Goal: Information Seeking & Learning: Check status

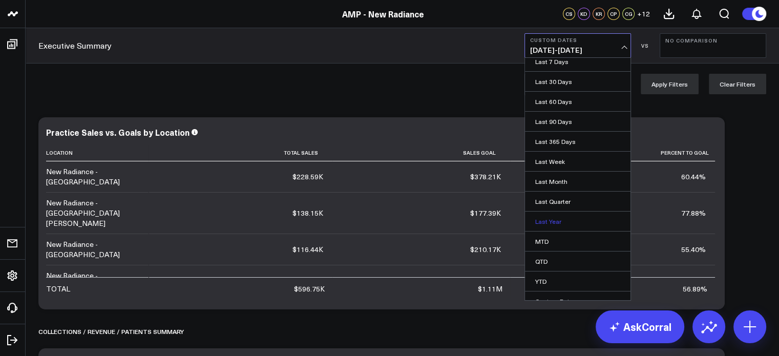
scroll to position [35, 0]
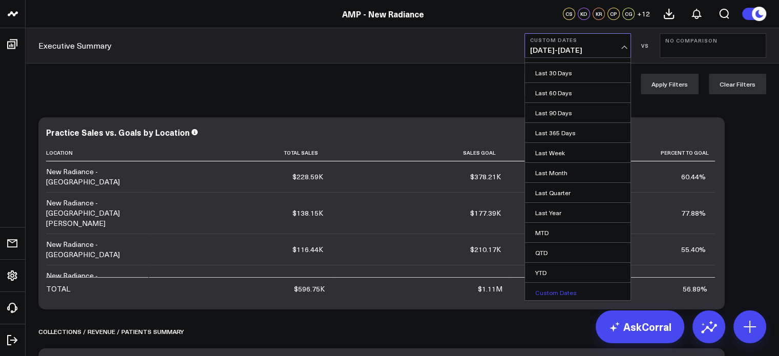
click at [569, 286] on link "Custom Dates" at bounding box center [577, 292] width 105 height 19
select select "9"
select select "2025"
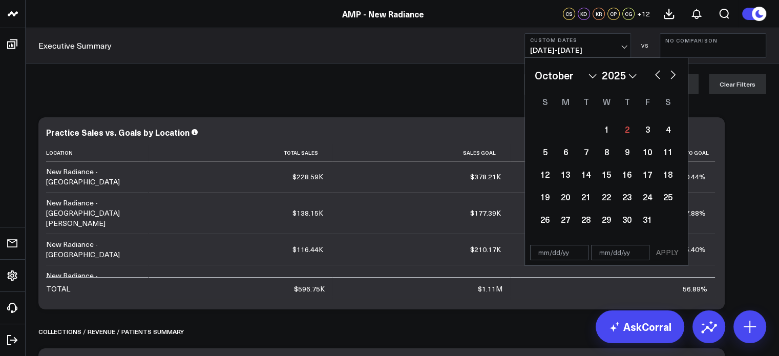
click at [653, 78] on button "button" at bounding box center [657, 74] width 10 height 12
select select "8"
select select "2025"
click at [654, 77] on button "button" at bounding box center [657, 74] width 10 height 12
select select "7"
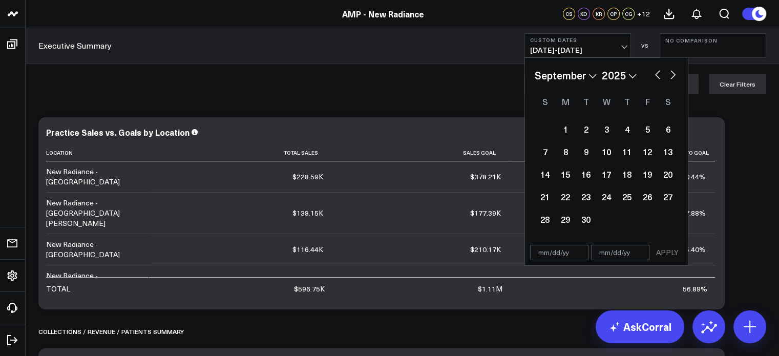
select select "2025"
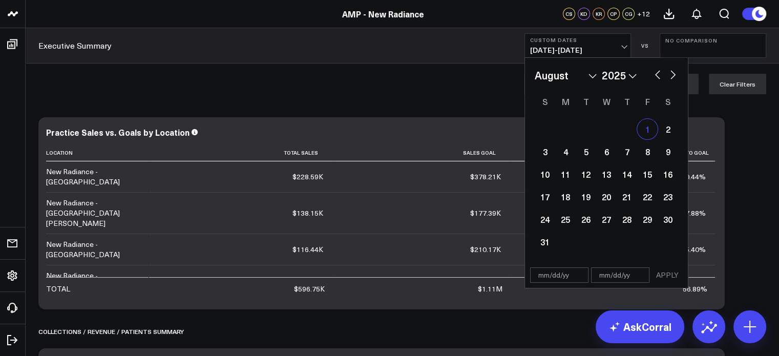
click at [645, 131] on div "1" at bounding box center [647, 129] width 20 height 20
type input "08/01/25"
select select "7"
select select "2025"
click at [672, 75] on button "button" at bounding box center [673, 74] width 10 height 12
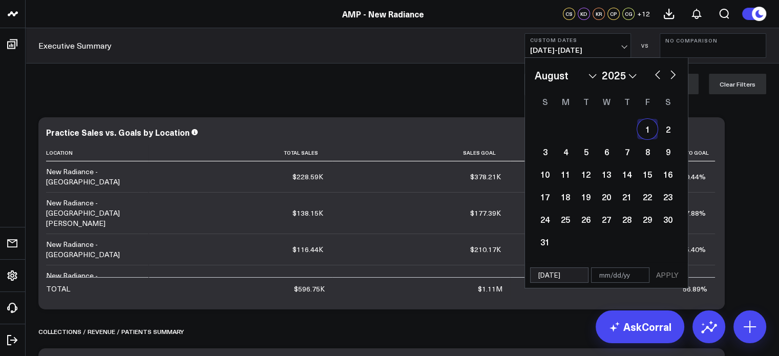
select select "8"
select select "2025"
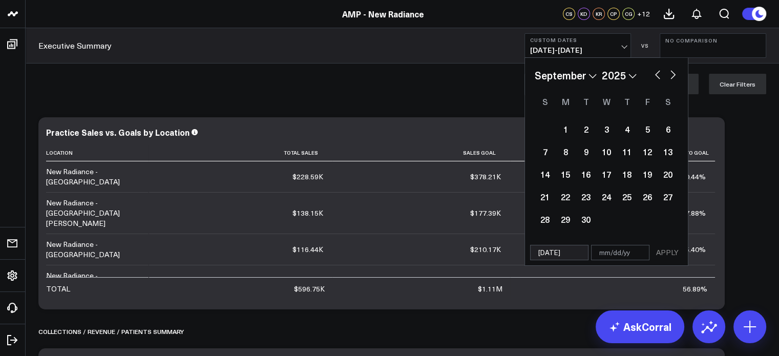
click at [672, 75] on button "button" at bounding box center [673, 74] width 10 height 12
select select "9"
select select "2025"
click at [654, 75] on button "button" at bounding box center [657, 74] width 10 height 12
select select "8"
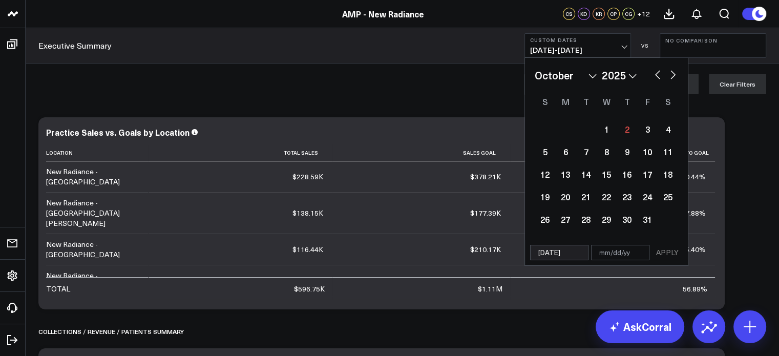
select select "2025"
click at [654, 75] on button "button" at bounding box center [657, 74] width 10 height 12
select select "7"
select select "2025"
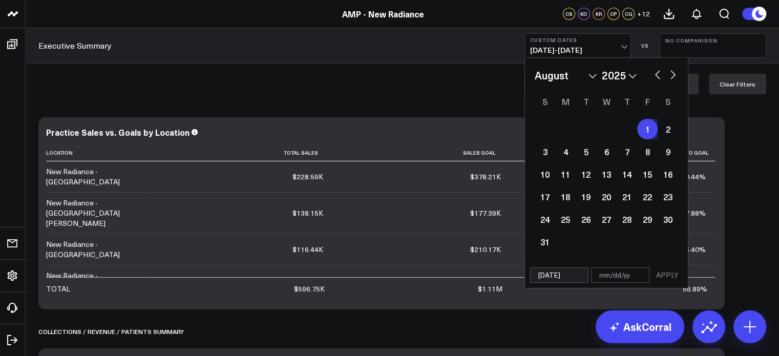
click at [654, 75] on button "button" at bounding box center [657, 74] width 10 height 12
select select "6"
select select "2025"
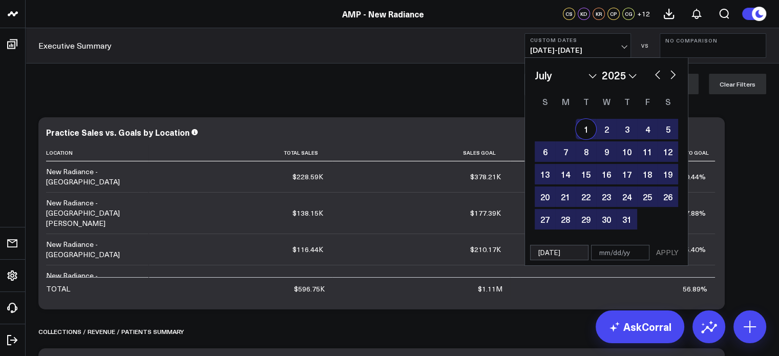
click at [590, 128] on div "1" at bounding box center [586, 129] width 20 height 20
type input "07/01/25"
type input "08/01/25"
select select "6"
select select "2025"
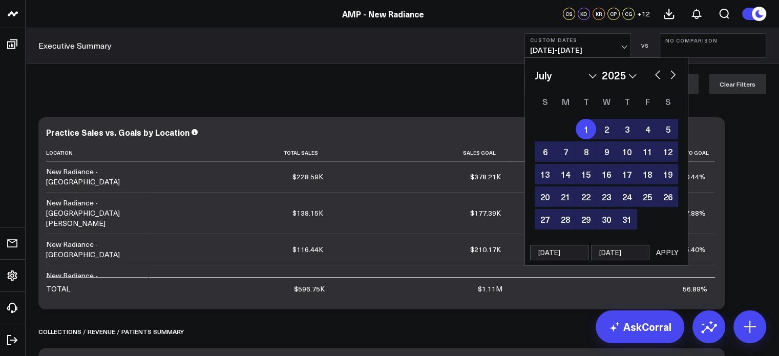
click at [672, 76] on button "button" at bounding box center [673, 74] width 10 height 12
select select "7"
select select "2025"
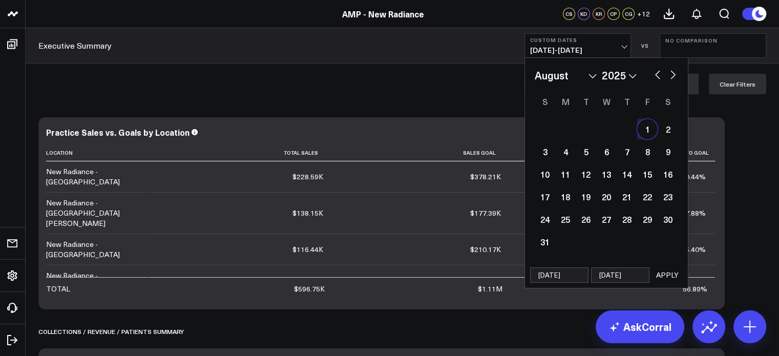
click at [672, 76] on button "button" at bounding box center [673, 74] width 10 height 12
select select "8"
select select "2025"
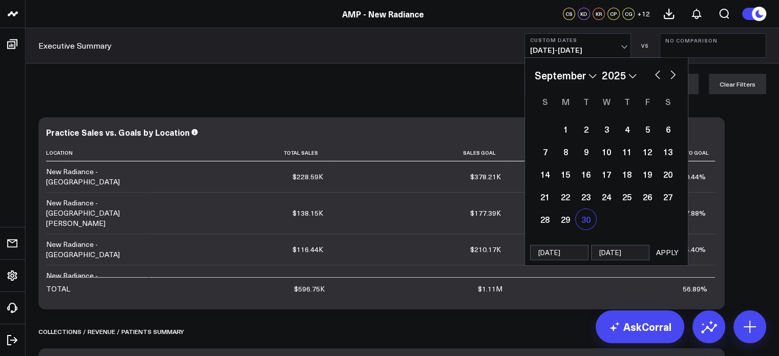
click at [588, 214] on div "30" at bounding box center [586, 219] width 20 height 20
type input "[DATE]"
select select "8"
select select "2025"
click at [571, 254] on input "[DATE]" at bounding box center [559, 252] width 58 height 15
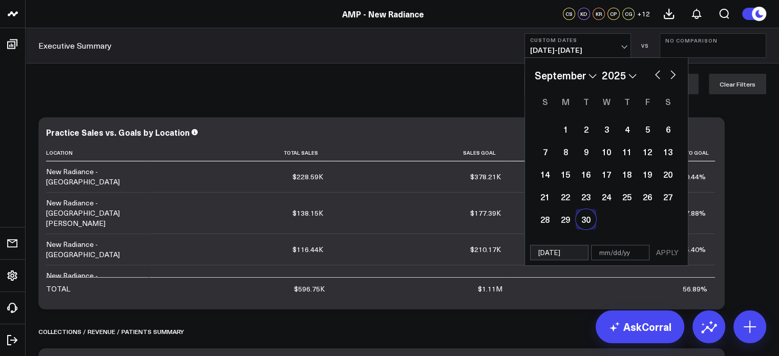
select select "8"
select select "2025"
drag, startPoint x: 571, startPoint y: 254, endPoint x: 533, endPoint y: 254, distance: 38.9
drag, startPoint x: 533, startPoint y: 254, endPoint x: 566, endPoint y: 264, distance: 34.7
click at [566, 264] on div "09/30/25 APPLY" at bounding box center [606, 253] width 164 height 26
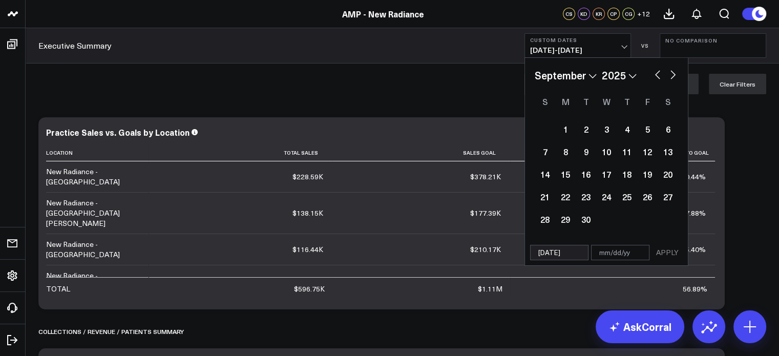
select select "8"
select select "2025"
click at [545, 252] on input "[DATE]" at bounding box center [559, 252] width 58 height 15
select select "8"
select select "2025"
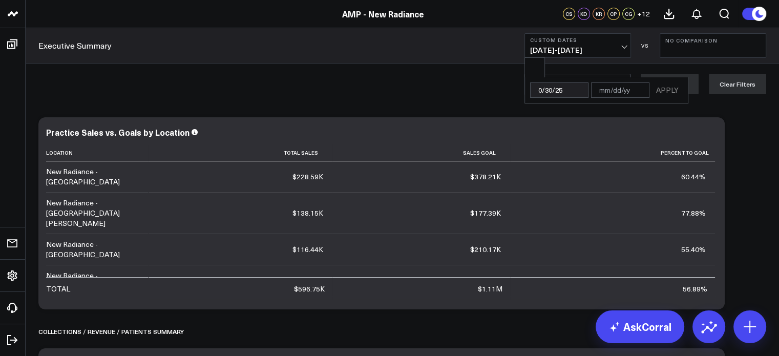
type input "07/30/25"
select select "6"
select select "2025"
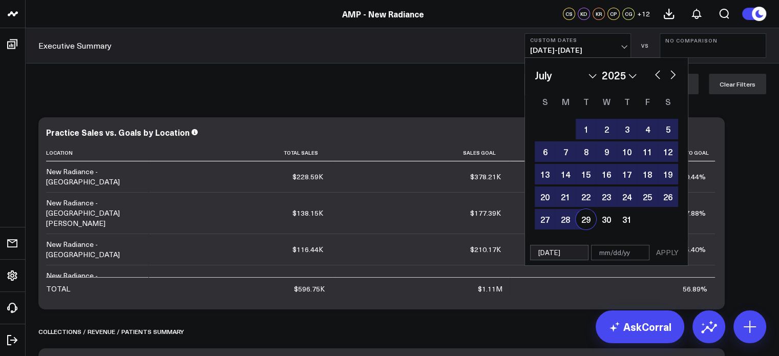
click at [556, 251] on input "07/30/25" at bounding box center [559, 252] width 58 height 15
select select "6"
select select "2025"
type input "07//25"
select select "6"
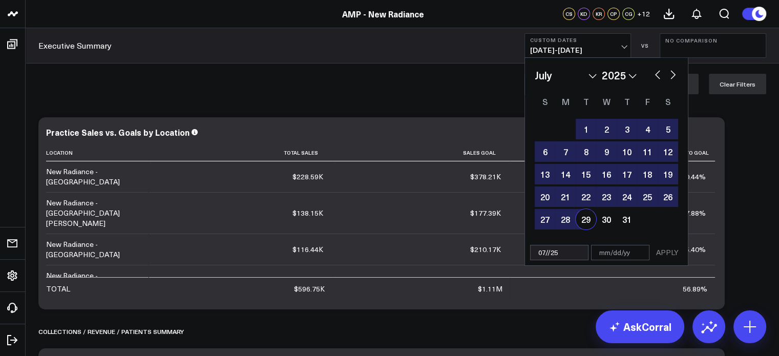
select select "2025"
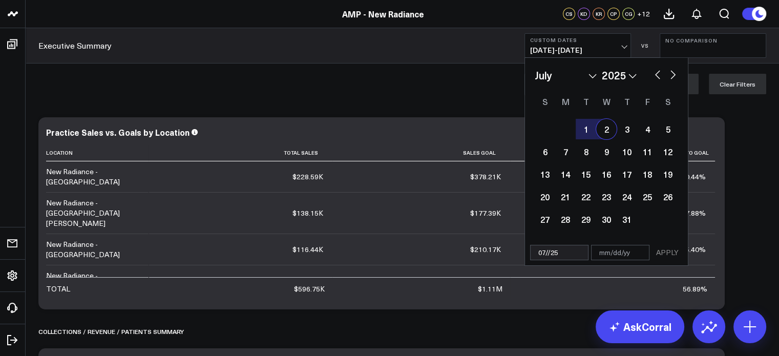
type input "07/1/25"
select select "6"
select select "2025"
type input "07/1/25"
click at [616, 256] on input "text" at bounding box center [620, 252] width 58 height 15
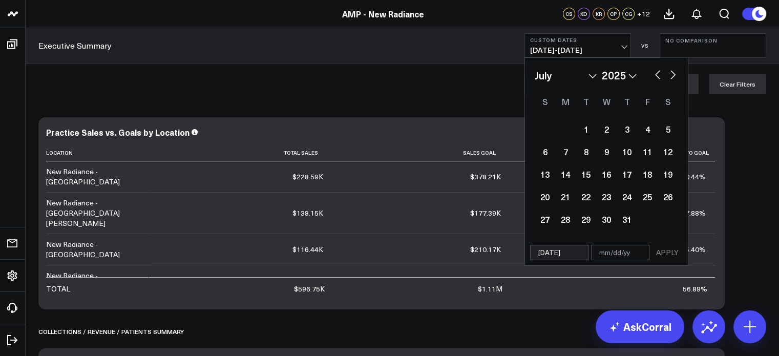
select select "6"
select select "2025"
type input "0"
select select "6"
select select "2025"
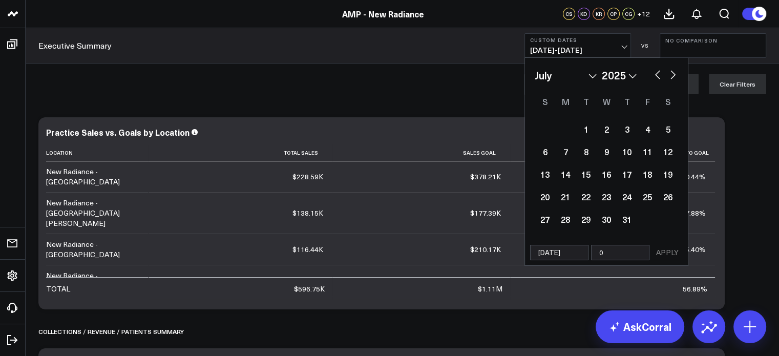
type input "09"
select select "6"
select select "2025"
type input "09/"
select select "6"
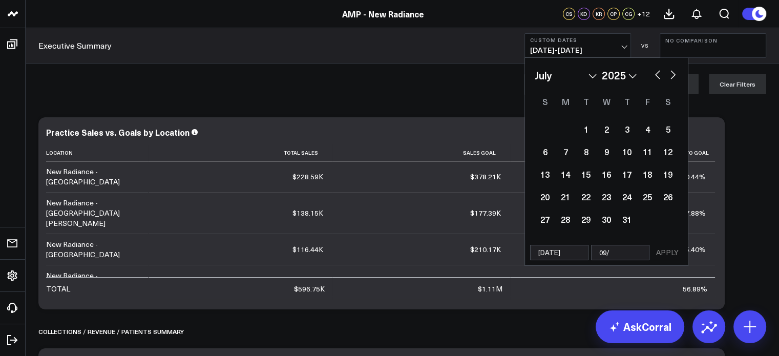
select select "2025"
type input "09/3"
select select "6"
select select "2025"
type input "09/30"
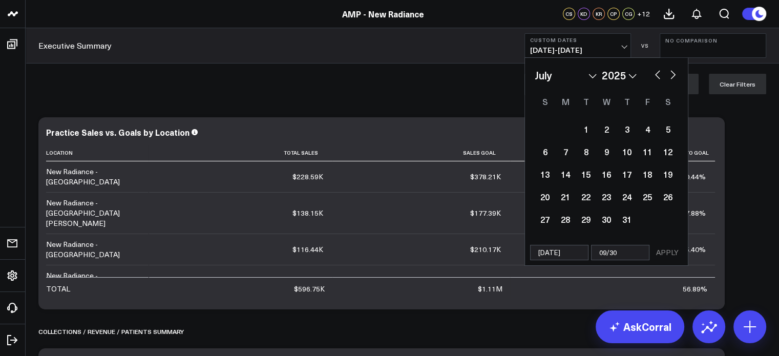
select select "6"
select select "2025"
type input "09/30/"
select select "6"
select select "2025"
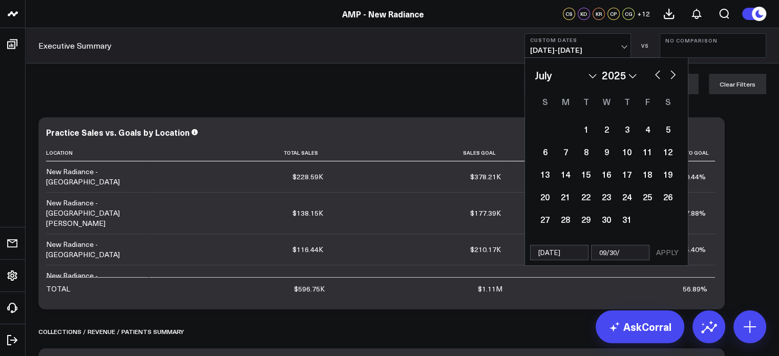
type input "09/30/2"
select select "6"
select select "2025"
type input "09/30/20"
select select "6"
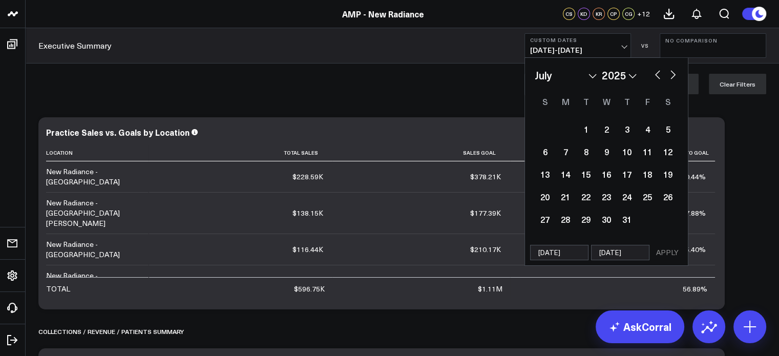
select select "2025"
type input "09/30/"
select select "6"
select select "2025"
type input "09/30/2"
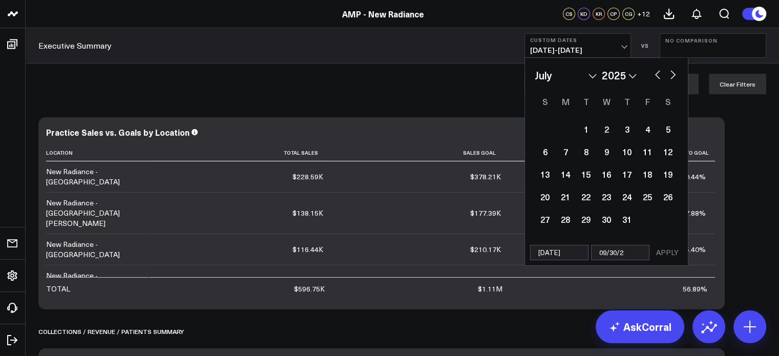
select select "6"
select select "2025"
type input "[DATE]"
select select "6"
select select "2025"
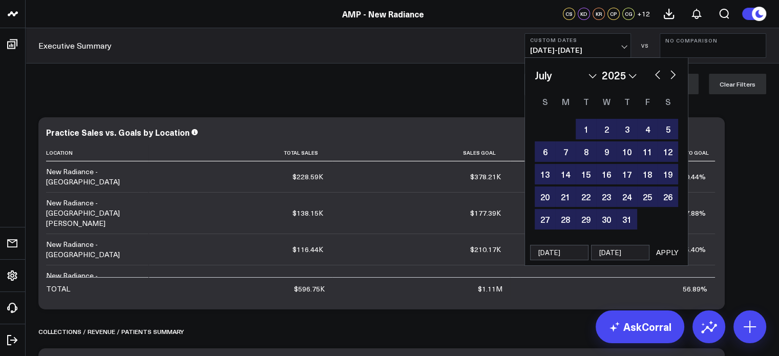
type input "[DATE]"
click at [663, 251] on button "APPLY" at bounding box center [667, 252] width 31 height 15
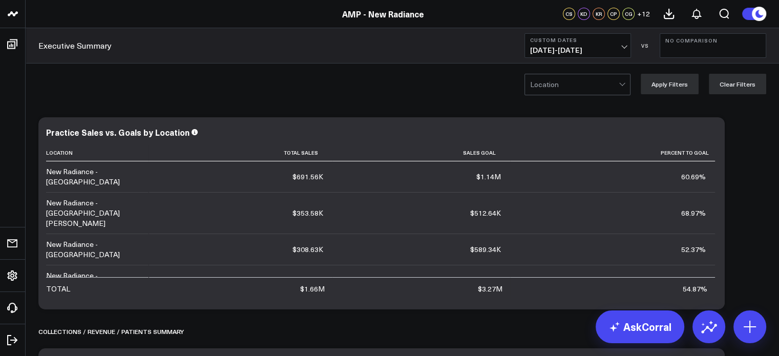
click at [571, 83] on div at bounding box center [574, 84] width 89 height 20
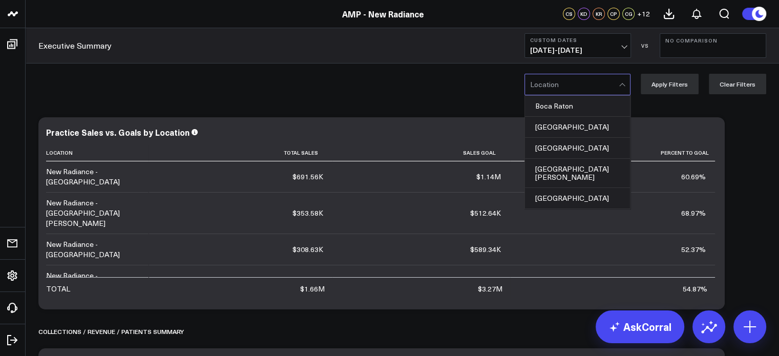
click at [465, 86] on div "5 results available. Use Up and Down to choose options, press Enter to select t…" at bounding box center [402, 83] width 753 height 41
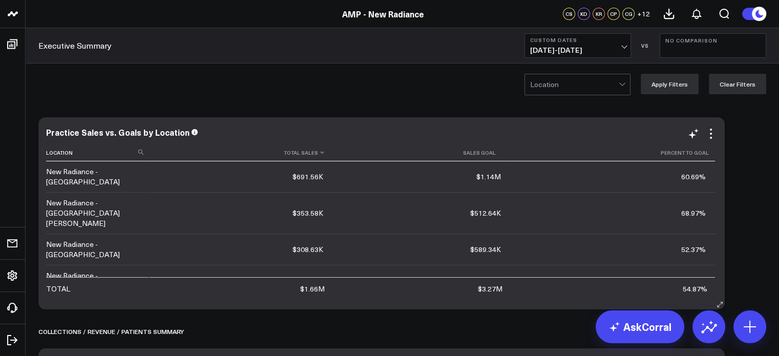
scroll to position [11, 0]
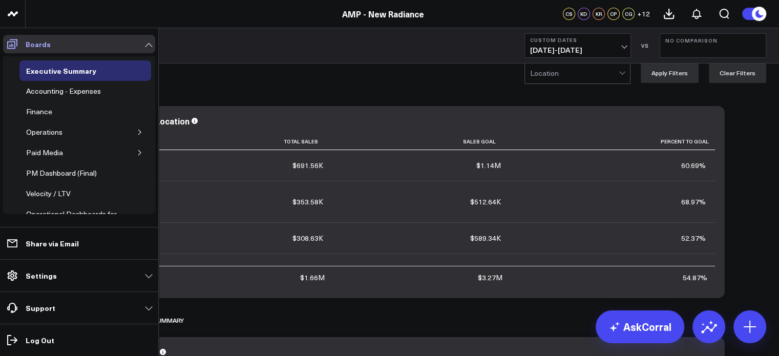
click at [15, 42] on icon at bounding box center [12, 44] width 10 height 10
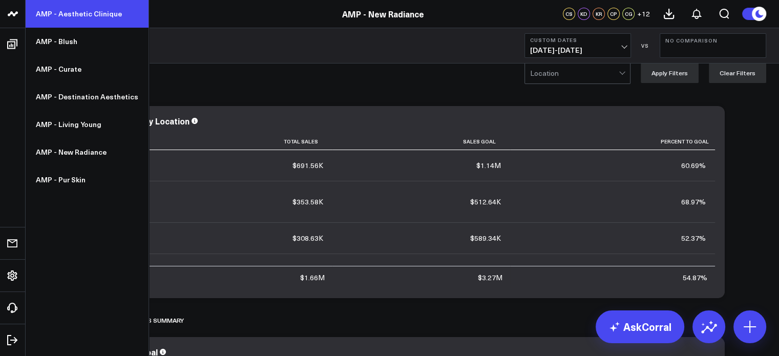
click at [92, 12] on link "AMP - Aesthetic Clinique" at bounding box center [87, 14] width 123 height 28
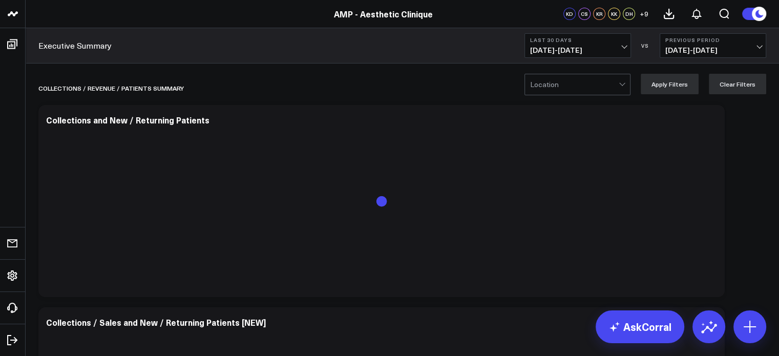
click at [608, 53] on span "09/02/25 - 10/01/25" at bounding box center [577, 50] width 95 height 8
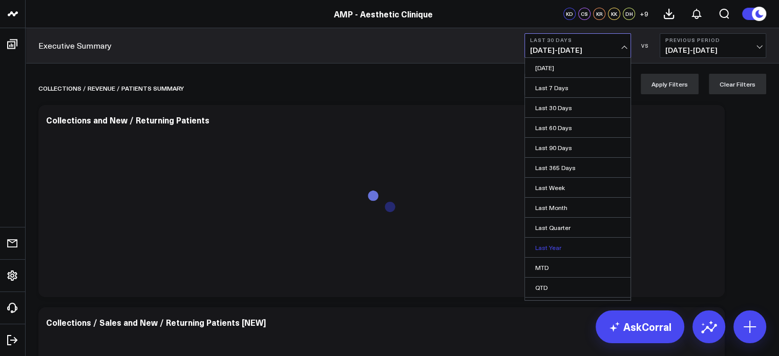
scroll to position [35, 0]
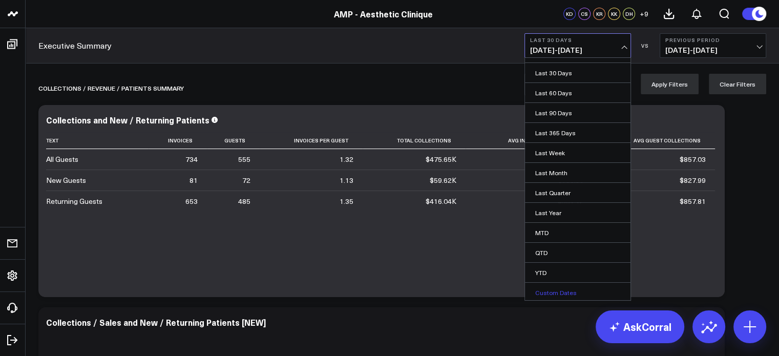
click at [560, 292] on link "Custom Dates" at bounding box center [577, 292] width 105 height 19
select select "9"
select select "2025"
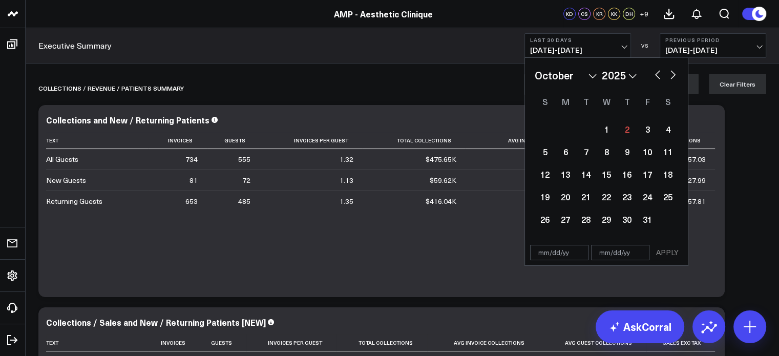
click at [554, 252] on input "text" at bounding box center [559, 252] width 58 height 15
select select "9"
select select "2025"
type input "[DATE]"
select select "6"
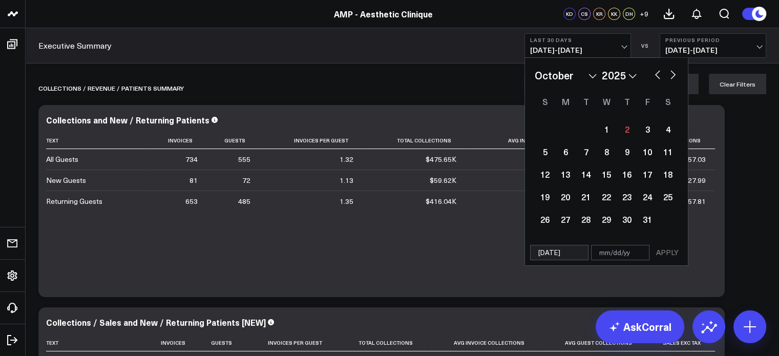
select select "2025"
type input "[DATE]"
type input "0"
select select "6"
select select "2025"
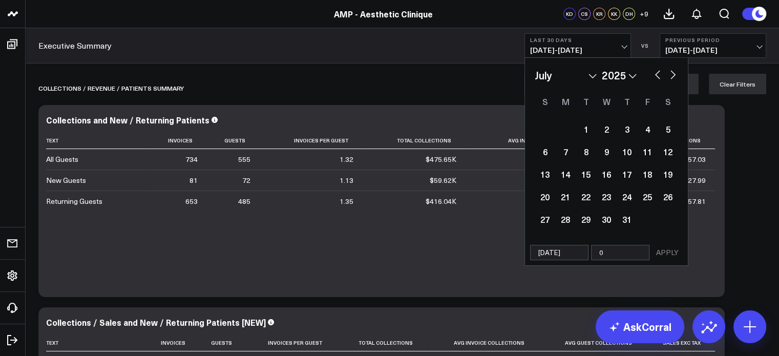
type input "09"
select select "6"
select select "2025"
type input "09/"
select select "6"
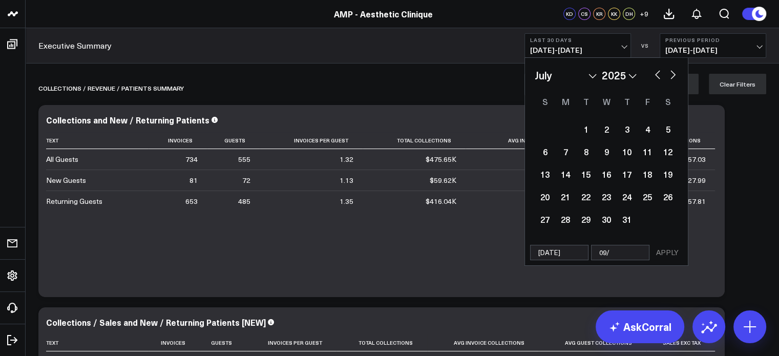
select select "2025"
type input "09/3"
select select "6"
select select "2025"
type input "09/30"
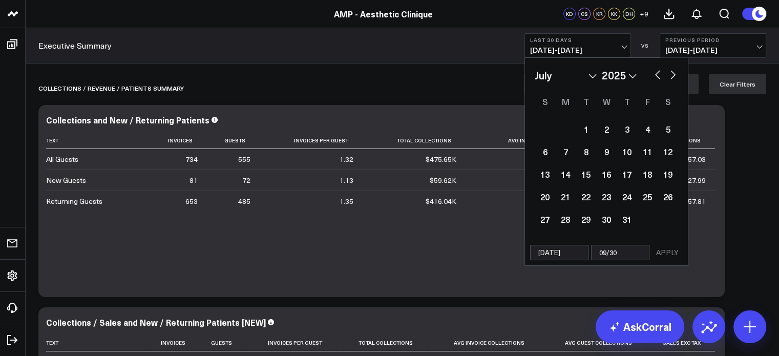
select select "6"
select select "2025"
type input "09/30/"
select select "6"
select select "2025"
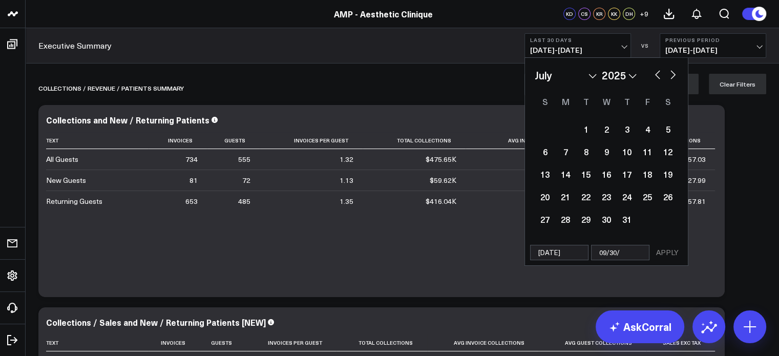
type input "09/30/2"
select select "6"
select select "2025"
type input "[DATE]"
select select "6"
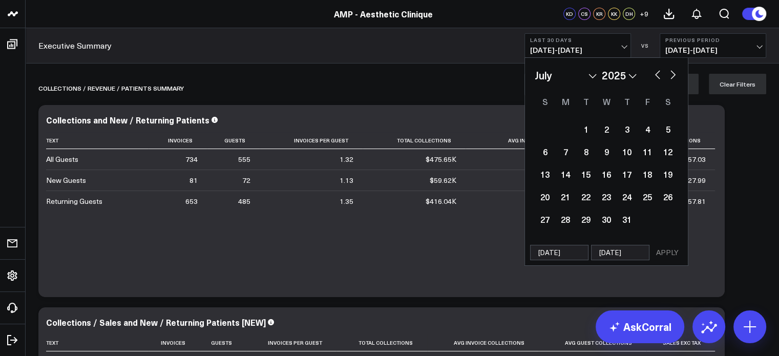
select select "2025"
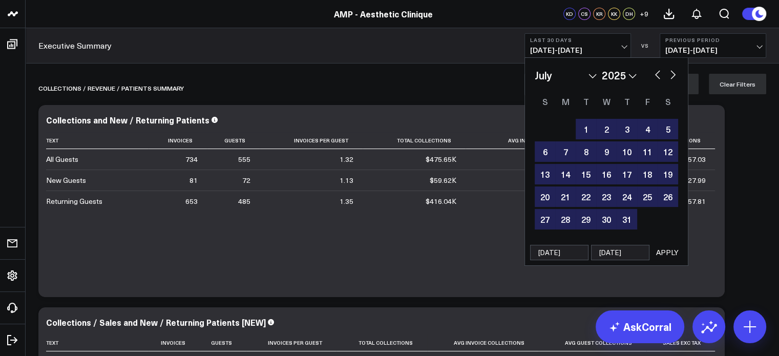
type input "[DATE]"
click at [664, 255] on button "APPLY" at bounding box center [667, 252] width 31 height 15
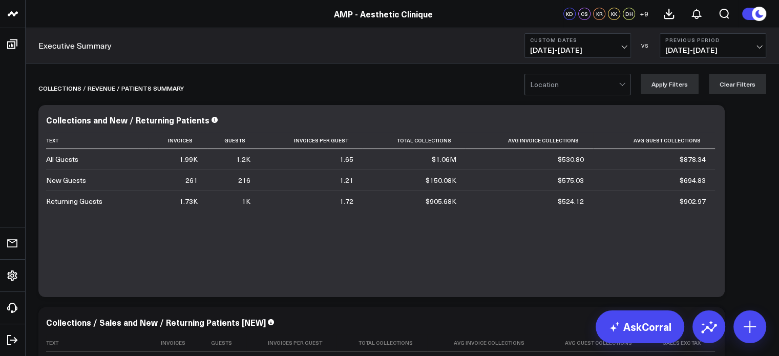
click at [690, 48] on span "03/31/25 - 06/30/25" at bounding box center [712, 50] width 95 height 8
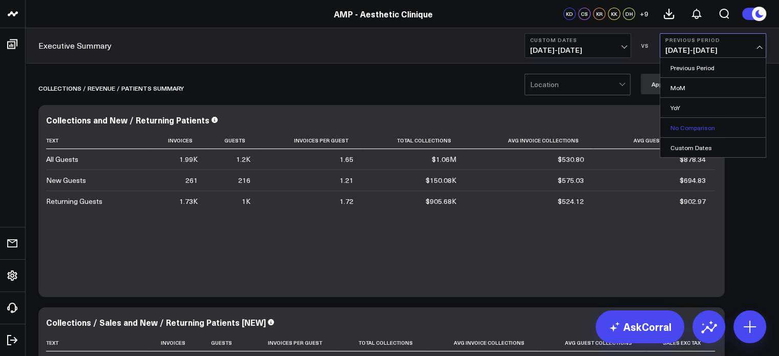
click at [691, 122] on link "No Comparison" at bounding box center [712, 127] width 105 height 19
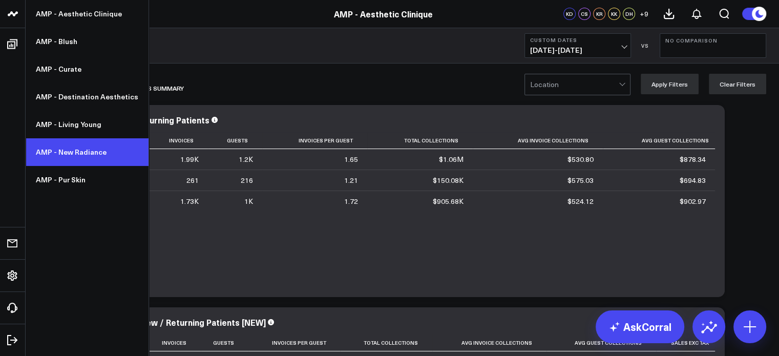
click at [69, 144] on link "AMP - New Radiance" at bounding box center [87, 152] width 123 height 28
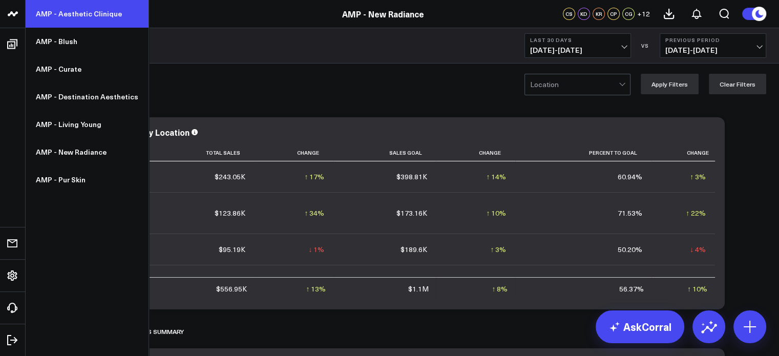
click at [58, 13] on link "AMP - Aesthetic Clinique" at bounding box center [87, 14] width 123 height 28
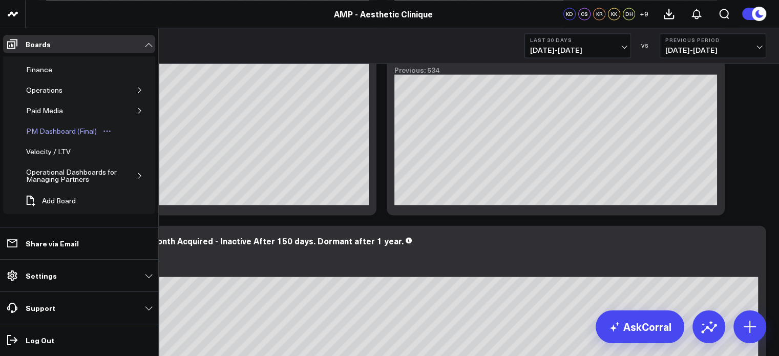
scroll to position [1749, 0]
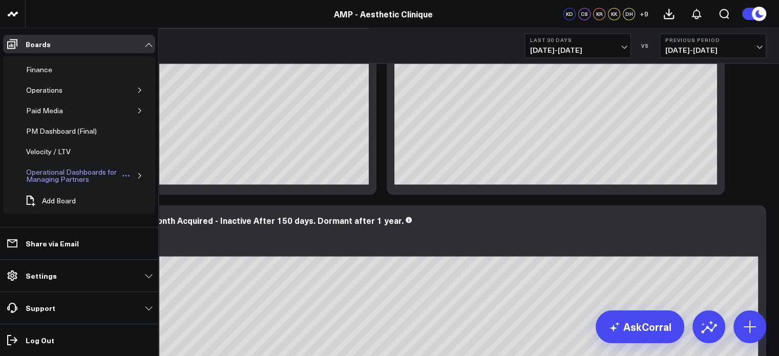
click at [52, 171] on div "Operational Dashboards for Managing Partners" at bounding box center [73, 175] width 98 height 19
click at [46, 179] on div "Operational Dashboards for Managing Partners" at bounding box center [73, 175] width 98 height 19
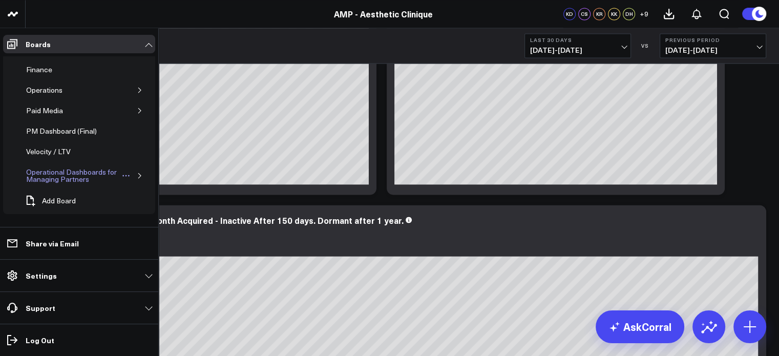
click at [46, 179] on div "Operational Dashboards for Managing Partners" at bounding box center [73, 175] width 98 height 19
click at [122, 176] on icon "Open board menu" at bounding box center [126, 176] width 8 height 8
click at [62, 173] on div "Operational Dashboards for Managing Partners" at bounding box center [73, 175] width 98 height 19
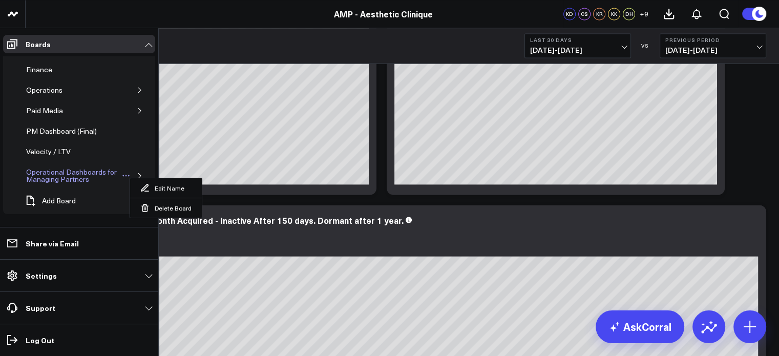
click at [62, 173] on div "Operational Dashboards for Managing Partners" at bounding box center [73, 175] width 98 height 19
click at [36, 172] on div "Operational Dashboards for Managing Partners" at bounding box center [73, 175] width 98 height 19
click at [18, 169] on div "Executive Summary Accounting - Expenses Finance Operations Paid Media PM Dashbo…" at bounding box center [79, 135] width 152 height 158
click at [37, 171] on div "Operational Dashboards for Managing Partners" at bounding box center [73, 175] width 98 height 19
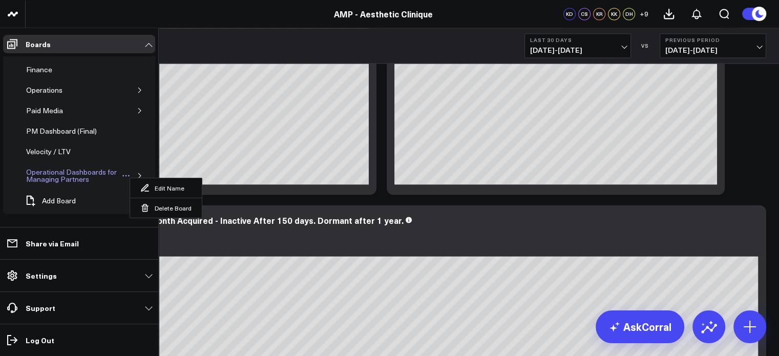
click at [37, 171] on div "Operational Dashboards for Managing Partners" at bounding box center [73, 175] width 98 height 19
click at [70, 178] on div "Operational Dashboards for Managing Partners" at bounding box center [73, 175] width 98 height 19
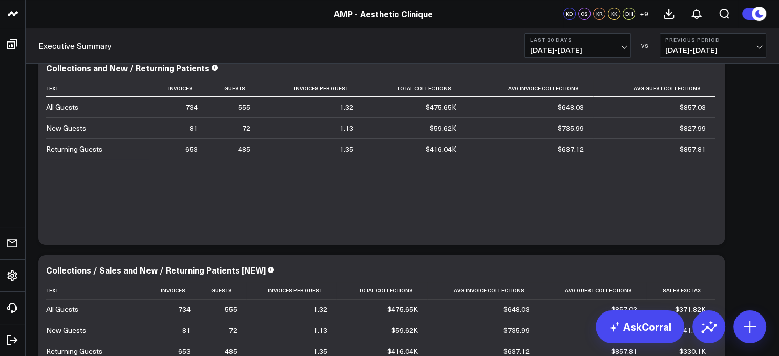
scroll to position [51, 0]
click at [749, 320] on icon at bounding box center [749, 326] width 16 height 16
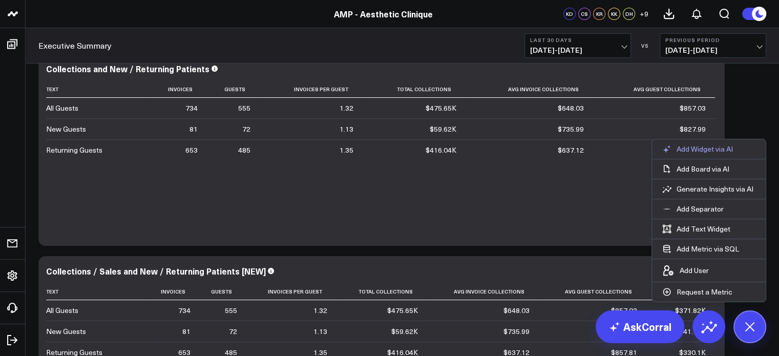
click at [702, 145] on p "Add Widget via AI" at bounding box center [704, 148] width 56 height 9
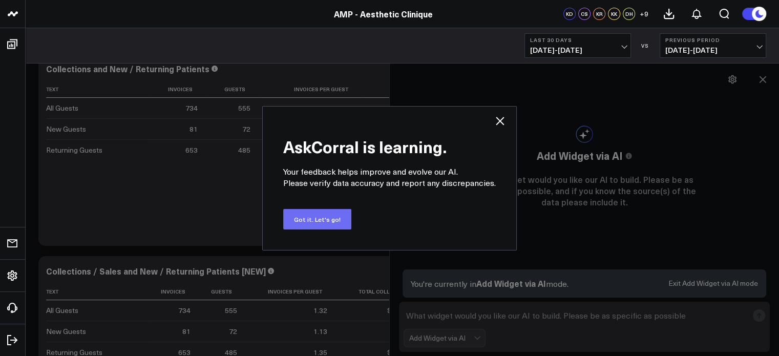
click at [331, 219] on button "Got it. Let's go!" at bounding box center [317, 219] width 68 height 20
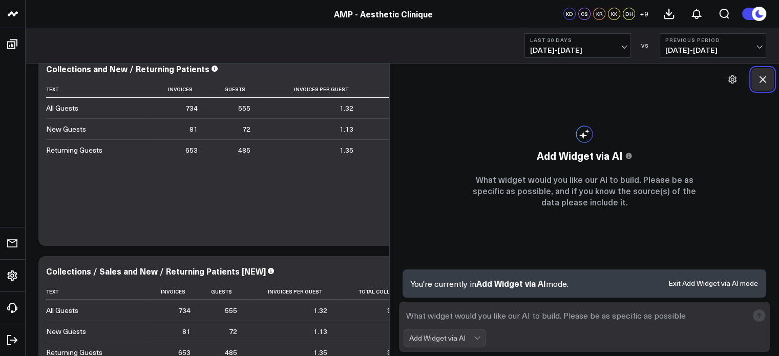
click at [761, 79] on icon at bounding box center [762, 79] width 7 height 7
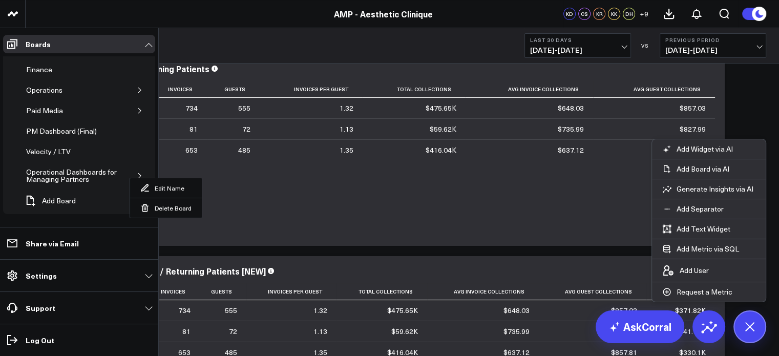
scroll to position [35, 0]
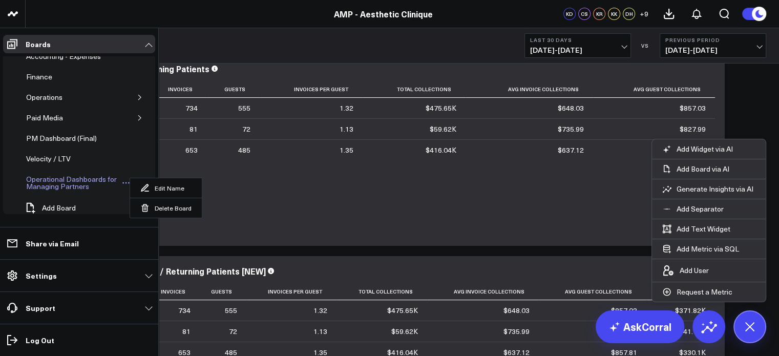
click at [45, 178] on div "Operational Dashboards for Managing Partners" at bounding box center [73, 182] width 98 height 19
click at [45, 153] on div "Velocity / LTV" at bounding box center [49, 159] width 50 height 12
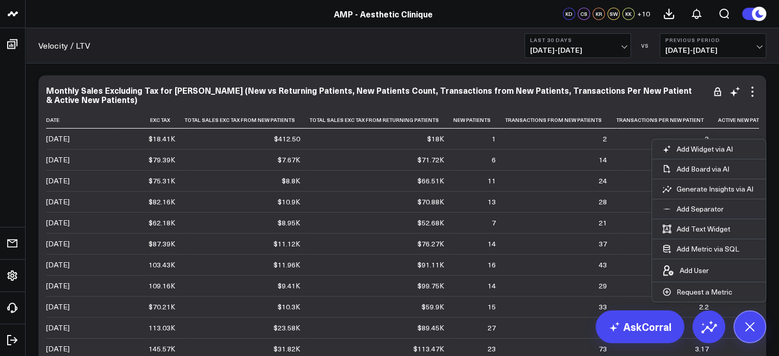
scroll to position [0, 44]
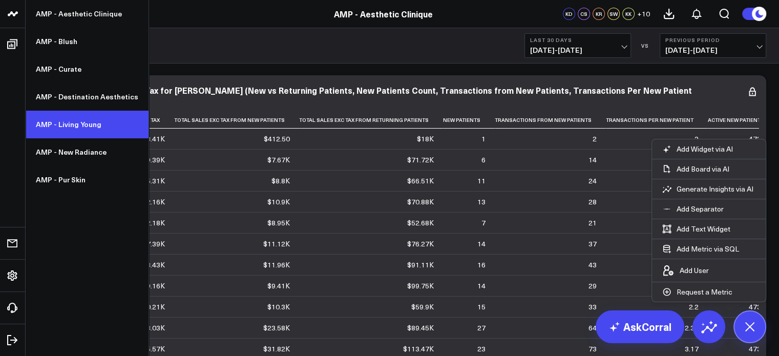
click at [69, 125] on link "AMP - Living Young" at bounding box center [87, 125] width 123 height 28
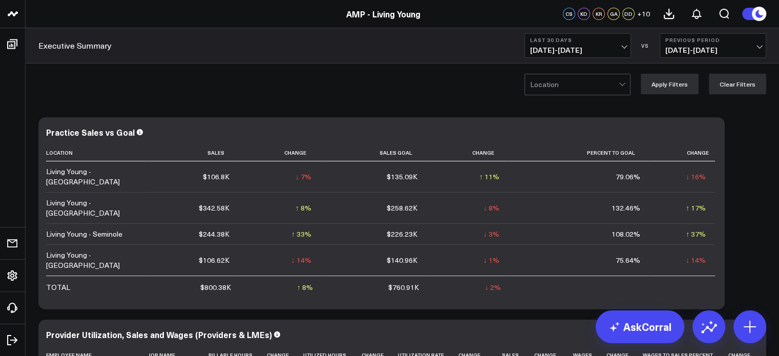
click at [620, 44] on button "Last 30 Days [DATE] - [DATE]" at bounding box center [577, 45] width 107 height 25
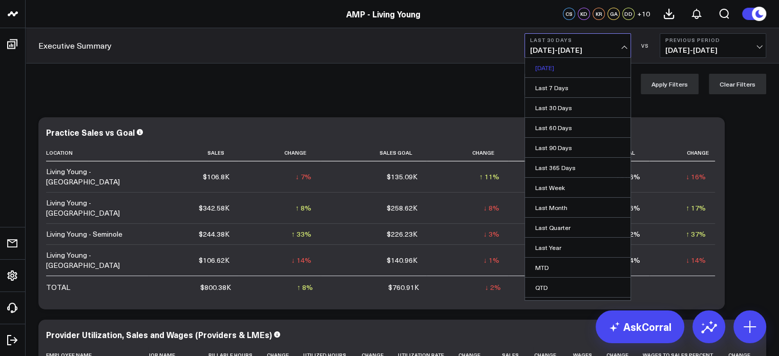
click at [597, 65] on link "[DATE]" at bounding box center [577, 67] width 105 height 19
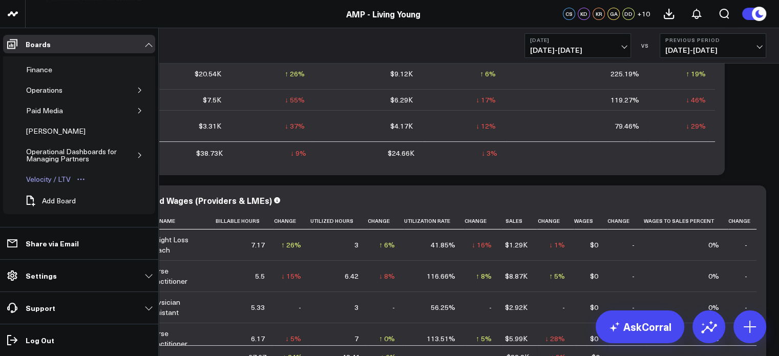
scroll to position [203, 0]
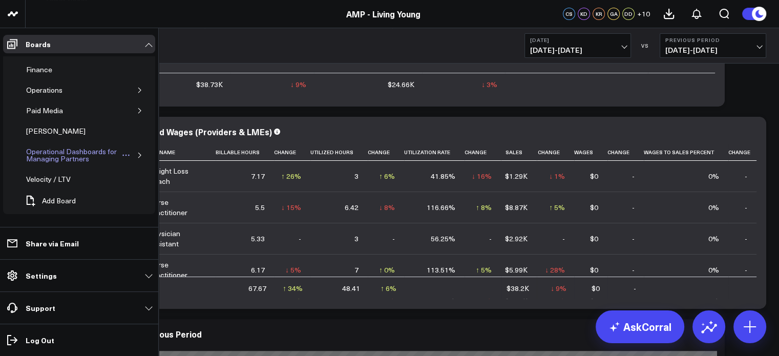
click at [68, 155] on div "Operational Dashboards for Managing Partners" at bounding box center [73, 154] width 98 height 19
click at [137, 153] on icon "button" at bounding box center [140, 155] width 6 height 6
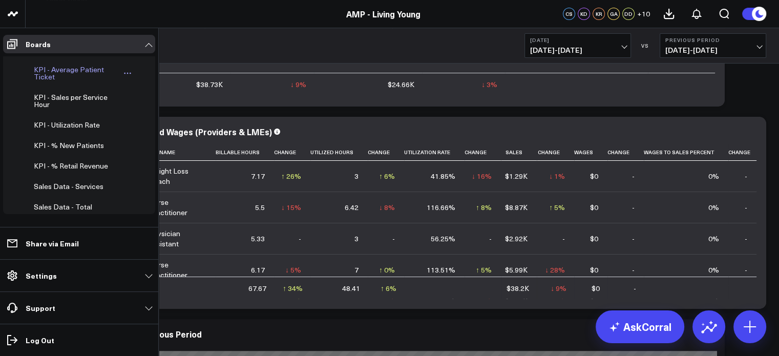
scroll to position [180, 0]
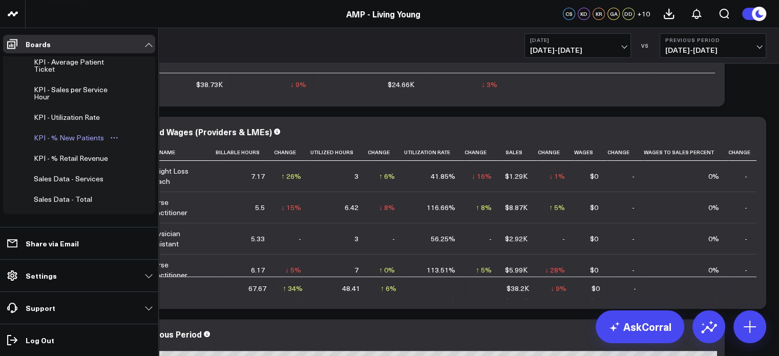
click at [78, 134] on div "KPI - % New Patients" at bounding box center [68, 138] width 75 height 12
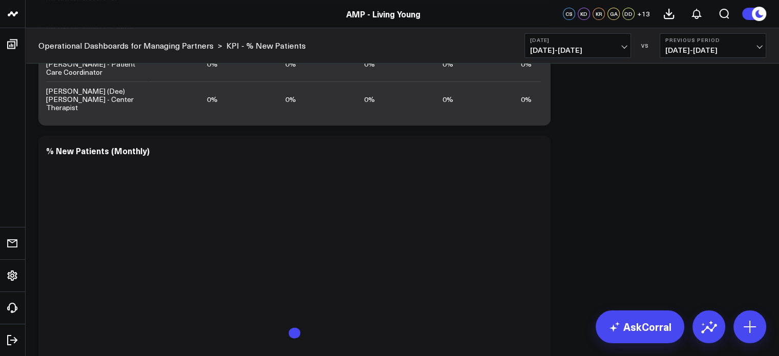
scroll to position [416, 0]
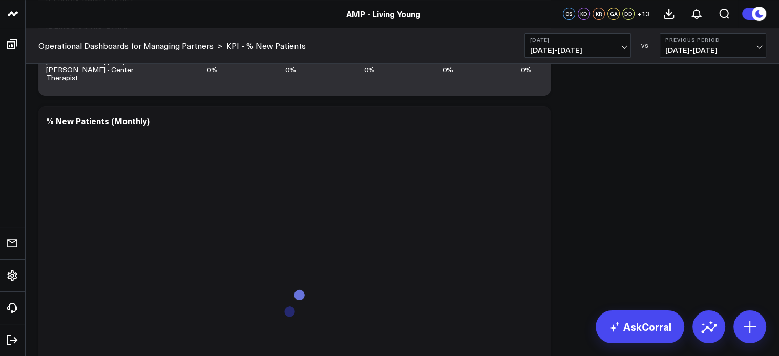
click at [619, 49] on span "10/01/25 - 10/01/25" at bounding box center [577, 50] width 95 height 8
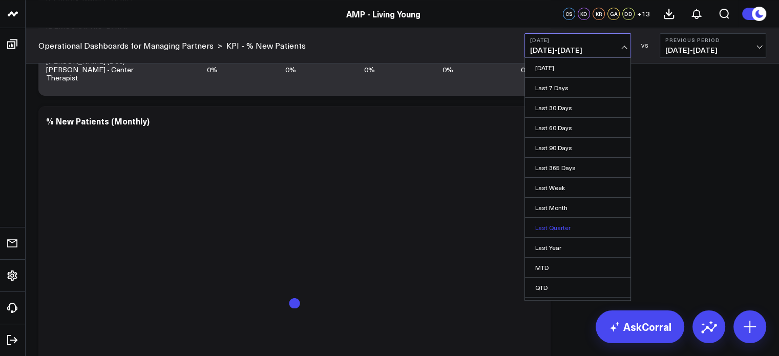
click at [570, 221] on link "Last Quarter" at bounding box center [577, 227] width 105 height 19
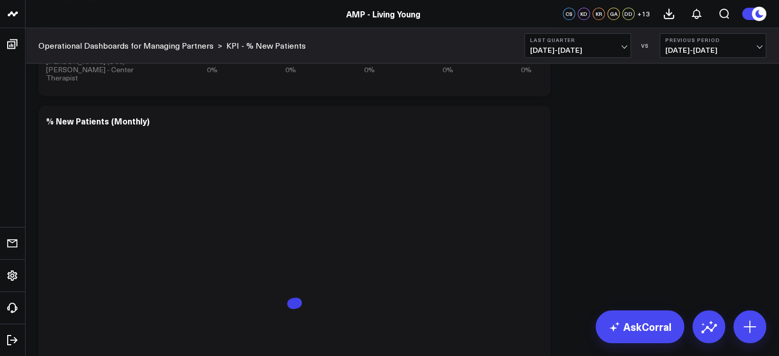
click at [700, 41] on b "Previous Period" at bounding box center [712, 40] width 95 height 6
click at [641, 32] on div "Operational Dashboards for Managing Partners > KPI - % New Patients Last Quarte…" at bounding box center [402, 45] width 753 height 35
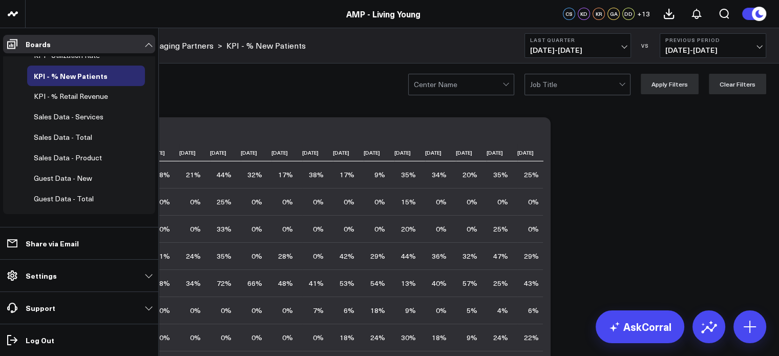
scroll to position [242, 0]
click at [68, 172] on div "Guest Data - New" at bounding box center [62, 178] width 63 height 12
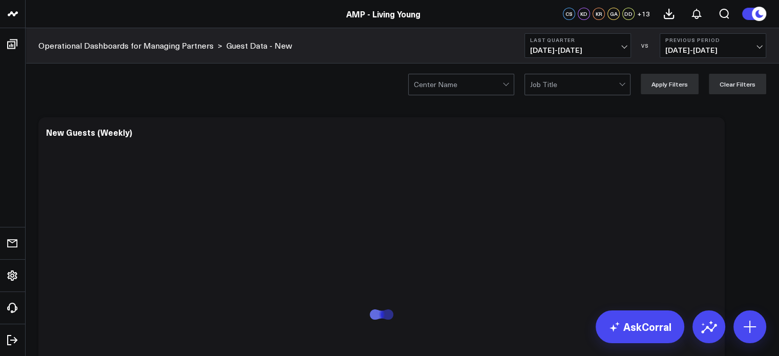
click at [382, 81] on div "Center Name Job Title Apply Filters Clear Filters" at bounding box center [402, 83] width 753 height 41
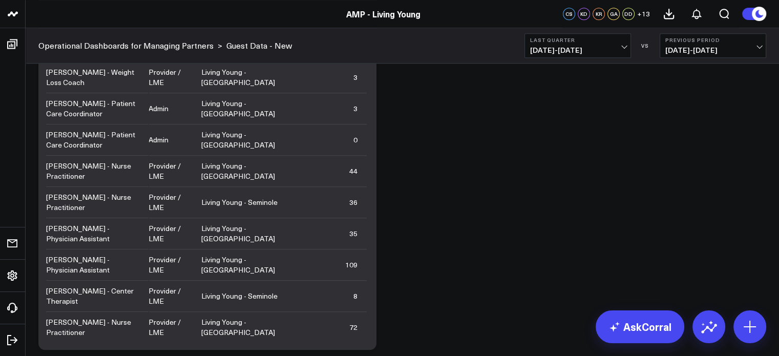
scroll to position [1031, 0]
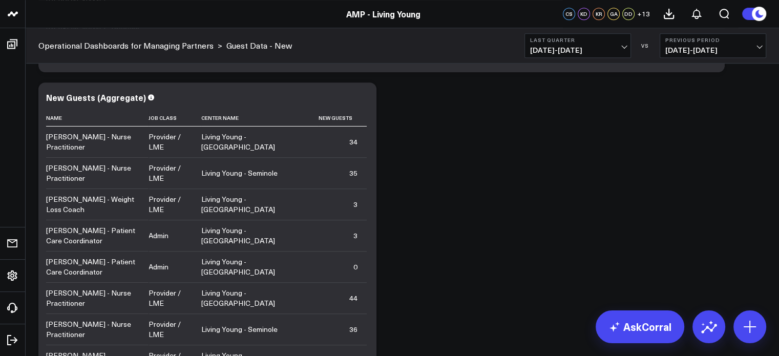
scroll to position [746, 0]
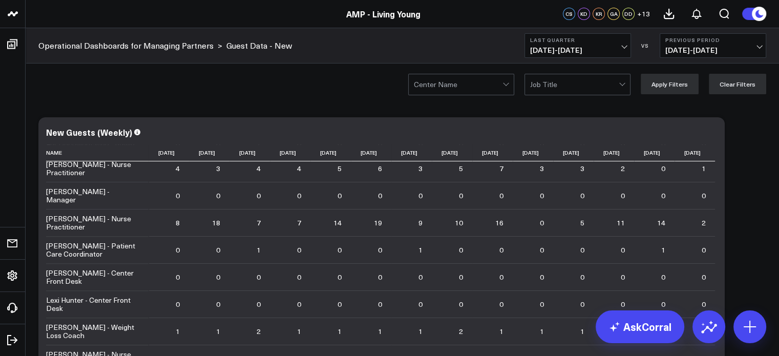
scroll to position [0, 0]
click at [595, 49] on span "07/01/25 - 09/30/25" at bounding box center [577, 50] width 95 height 8
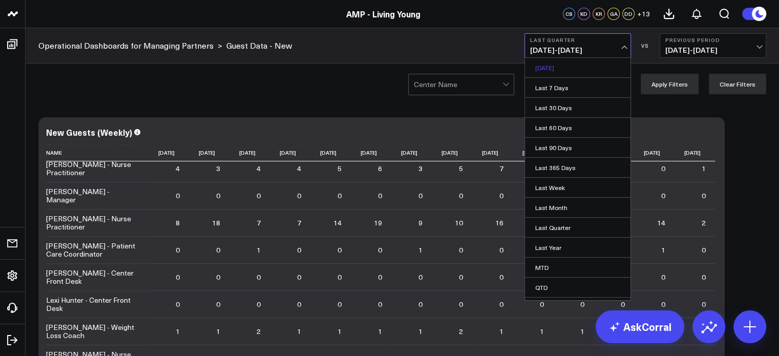
click at [555, 67] on link "[DATE]" at bounding box center [577, 67] width 105 height 19
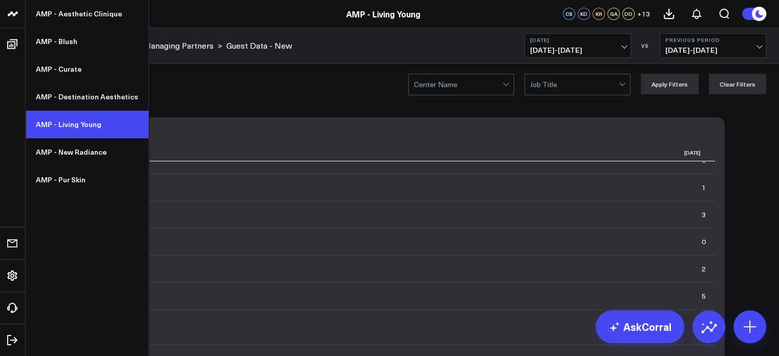
scroll to position [26, 0]
click at [47, 115] on link "AMP - Living Young" at bounding box center [87, 125] width 123 height 28
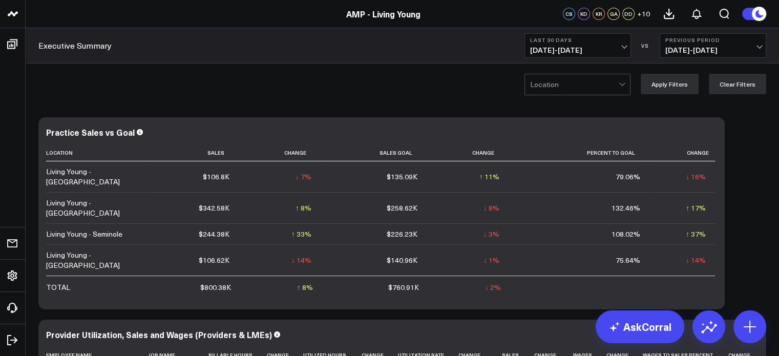
click at [619, 49] on span "[DATE] - [DATE]" at bounding box center [577, 50] width 95 height 8
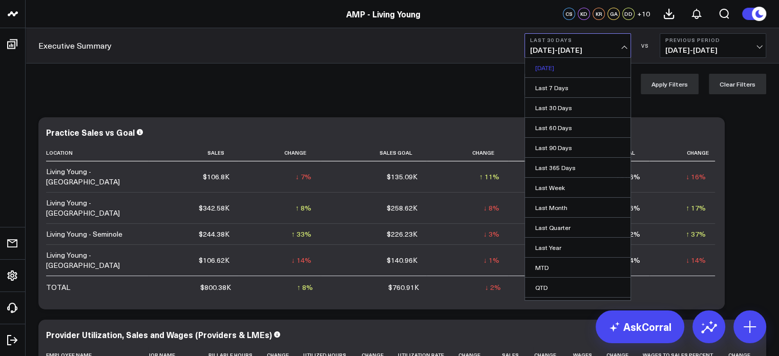
click at [594, 69] on link "[DATE]" at bounding box center [577, 67] width 105 height 19
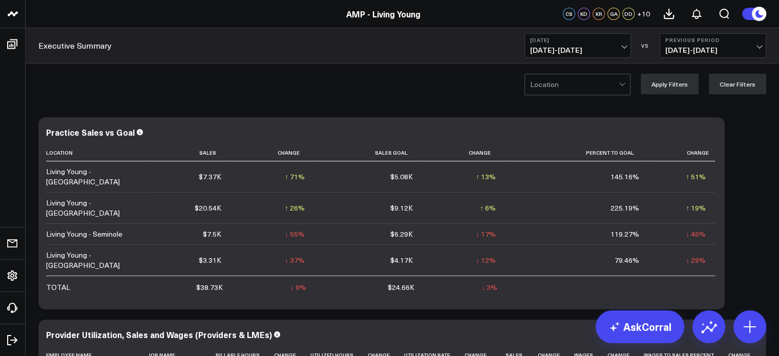
click at [684, 48] on span "[DATE] - [DATE]" at bounding box center [712, 50] width 95 height 8
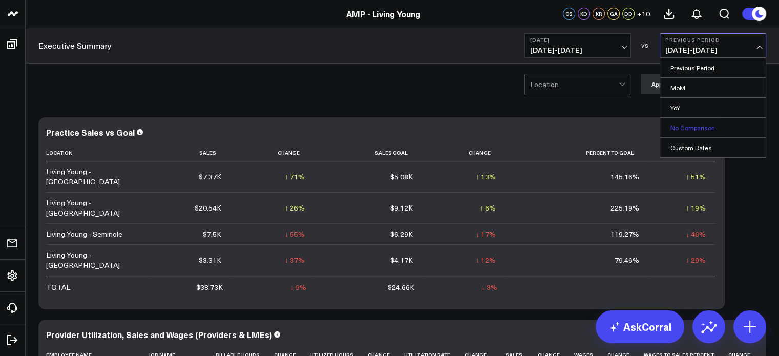
click at [680, 124] on link "No Comparison" at bounding box center [712, 127] width 105 height 19
